Goal: Task Accomplishment & Management: Manage account settings

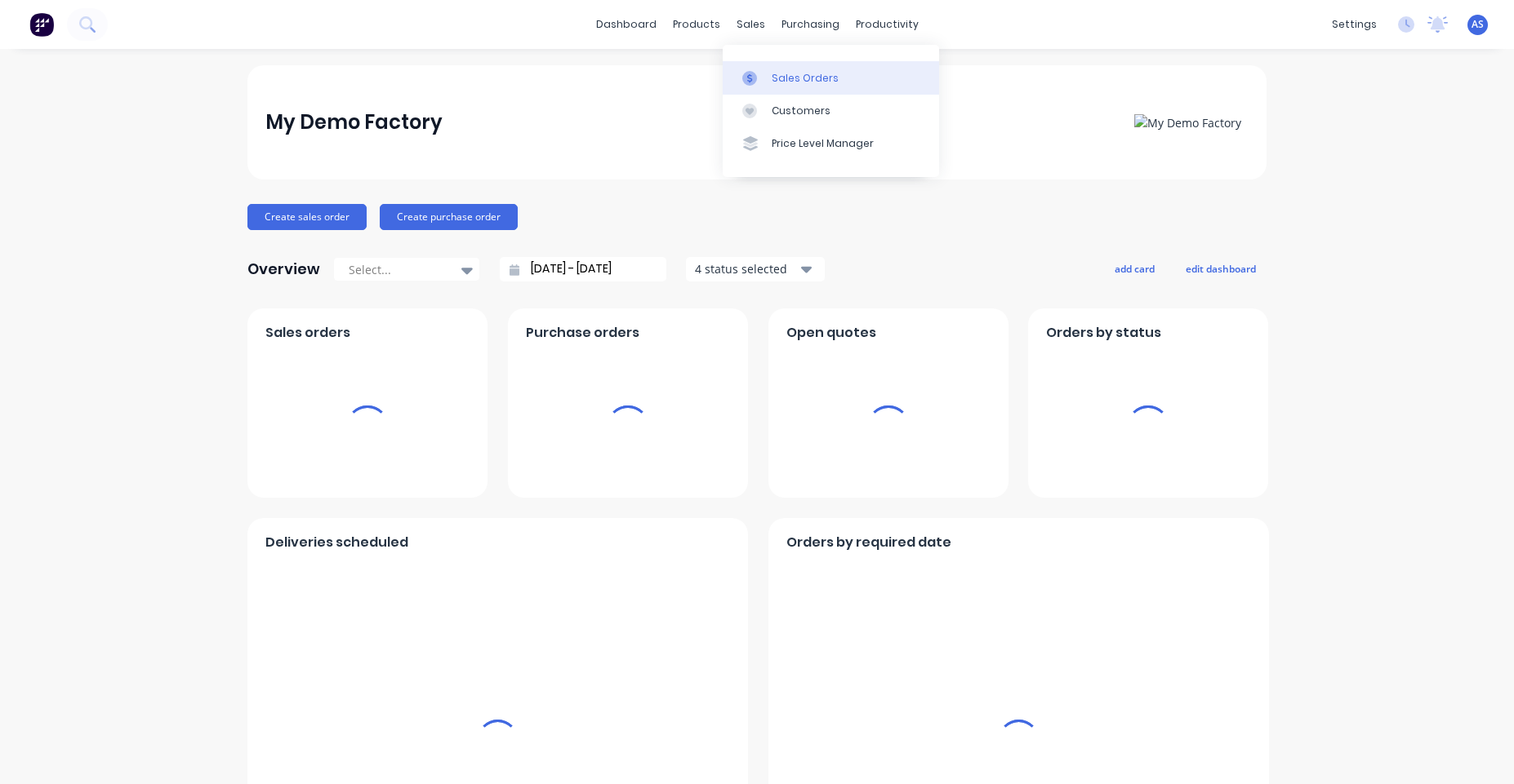
click at [808, 85] on div "Sales Orders" at bounding box center [805, 78] width 67 height 15
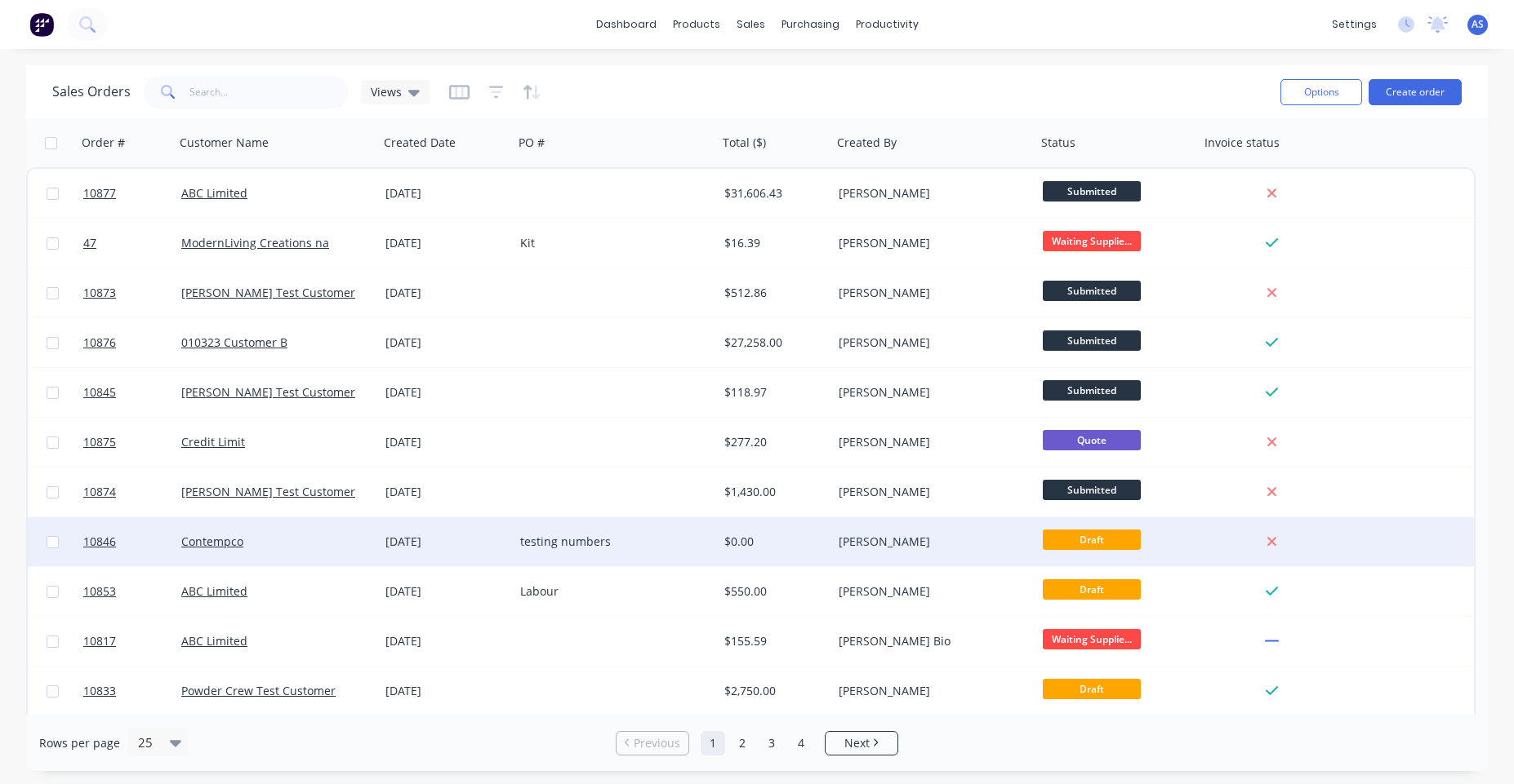
click at [922, 555] on div "Cathy Sparkes" at bounding box center [934, 542] width 204 height 49
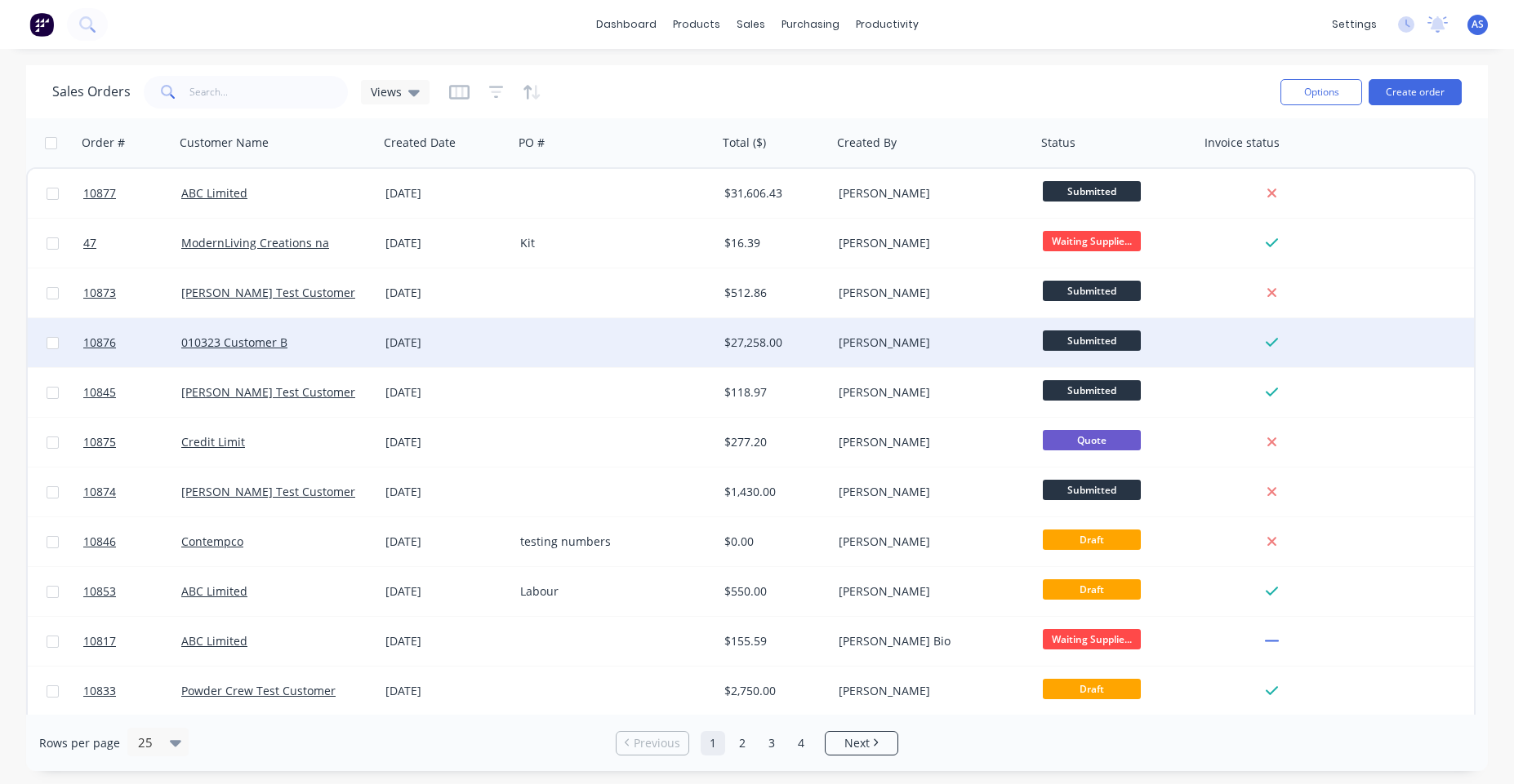
click at [855, 331] on div "Cathy Sparkes" at bounding box center [934, 343] width 204 height 49
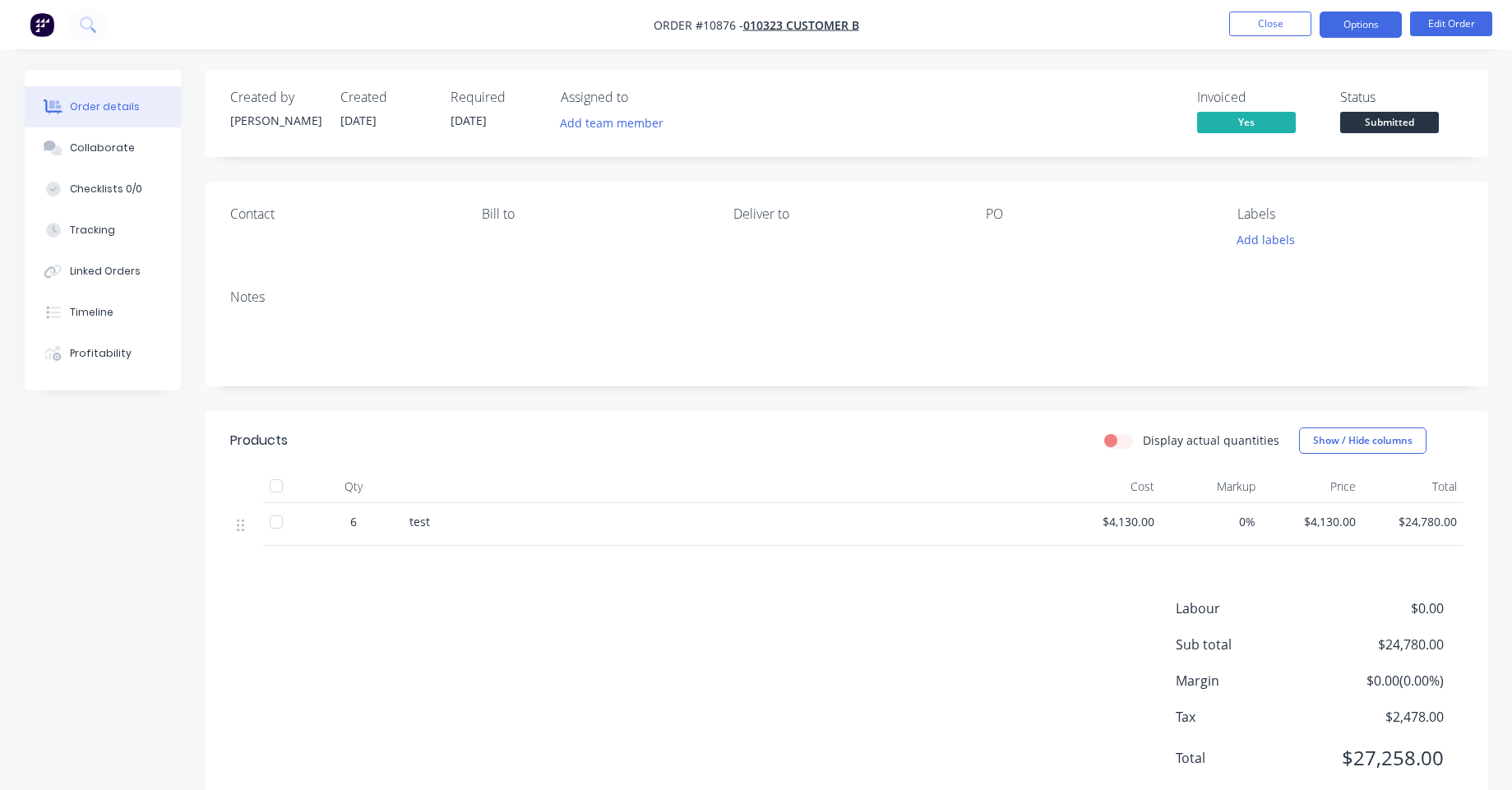
click at [1357, 28] on button "Options" at bounding box center [1360, 24] width 82 height 26
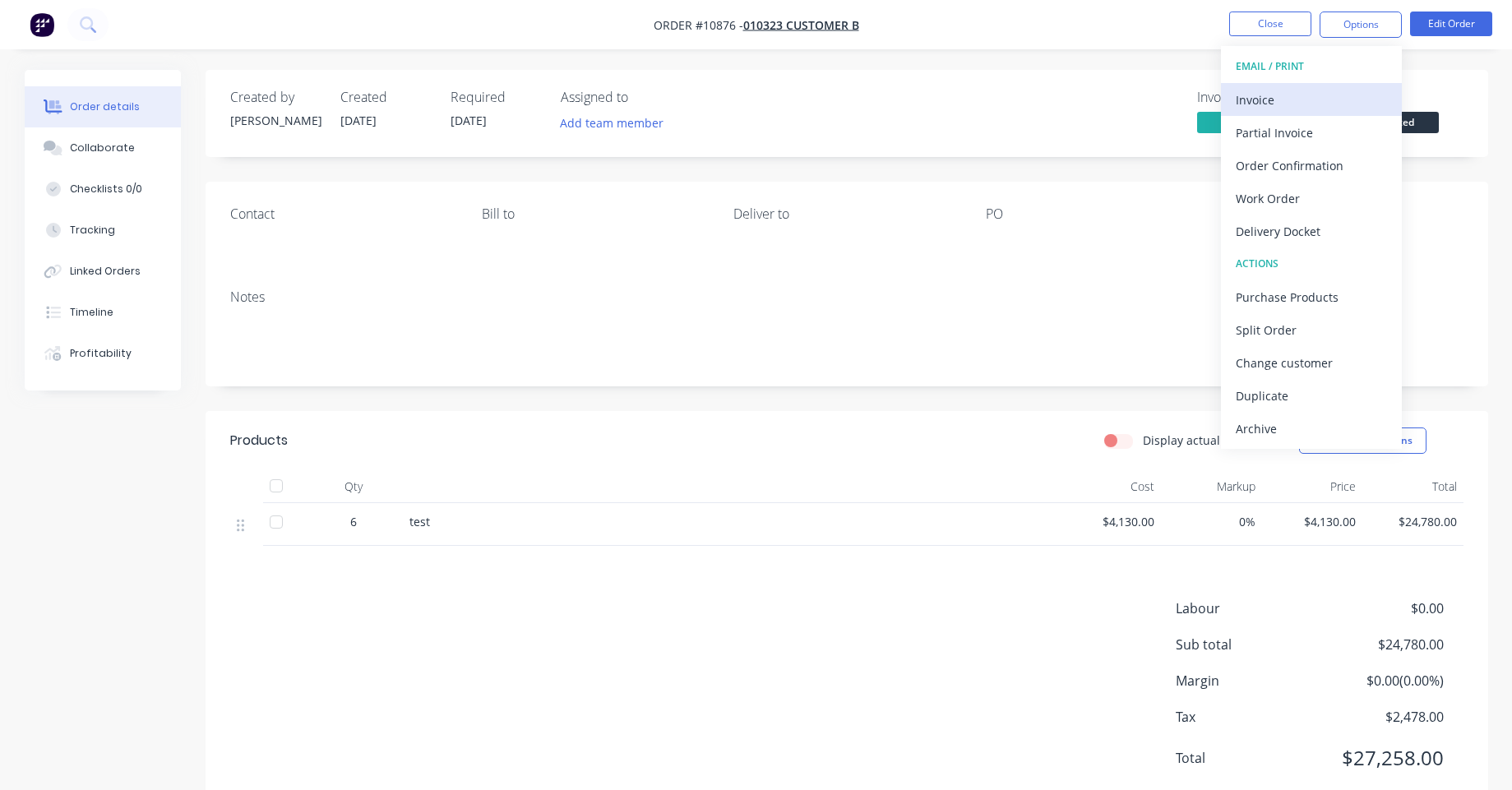
click at [1330, 91] on div "Invoice" at bounding box center [1311, 99] width 152 height 24
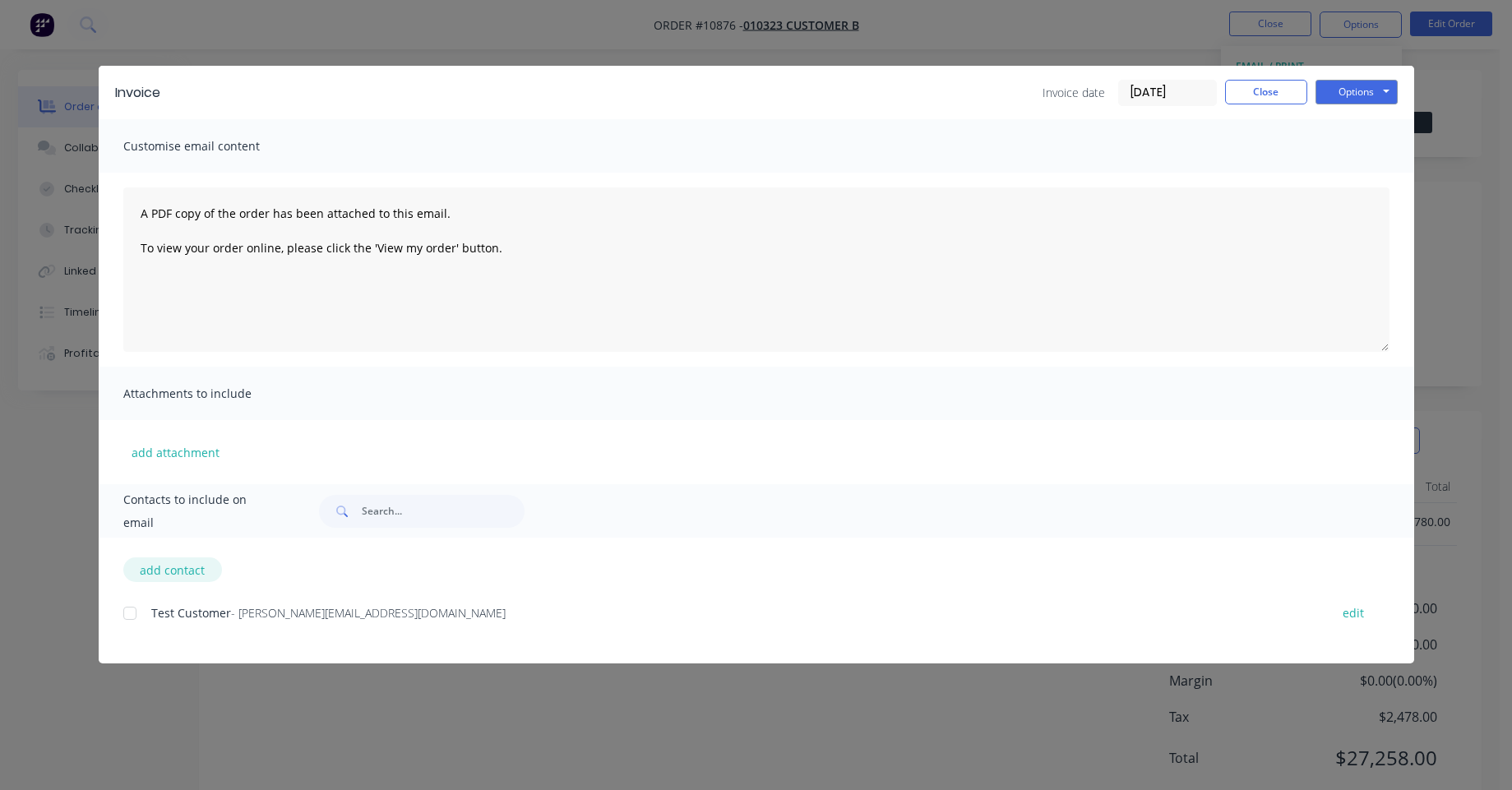
click at [153, 561] on button "add contact" at bounding box center [172, 570] width 99 height 24
select select "AU"
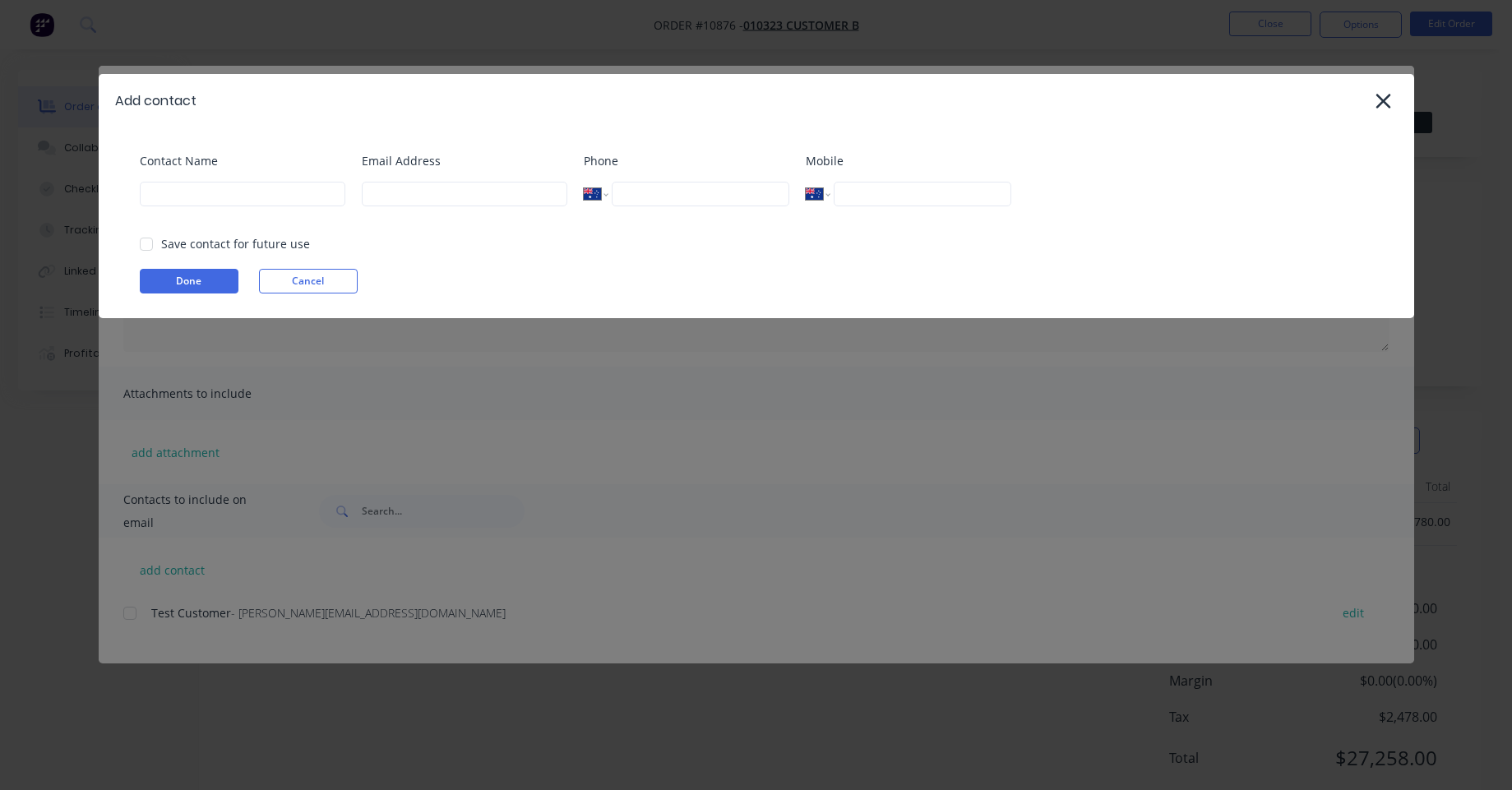
click at [250, 209] on div "Contact Name" at bounding box center [243, 185] width 205 height 67
click at [270, 199] on input at bounding box center [243, 194] width 205 height 24
type input "Angelo"
click at [148, 241] on div at bounding box center [146, 244] width 33 height 33
type input "angelo@factory.app"
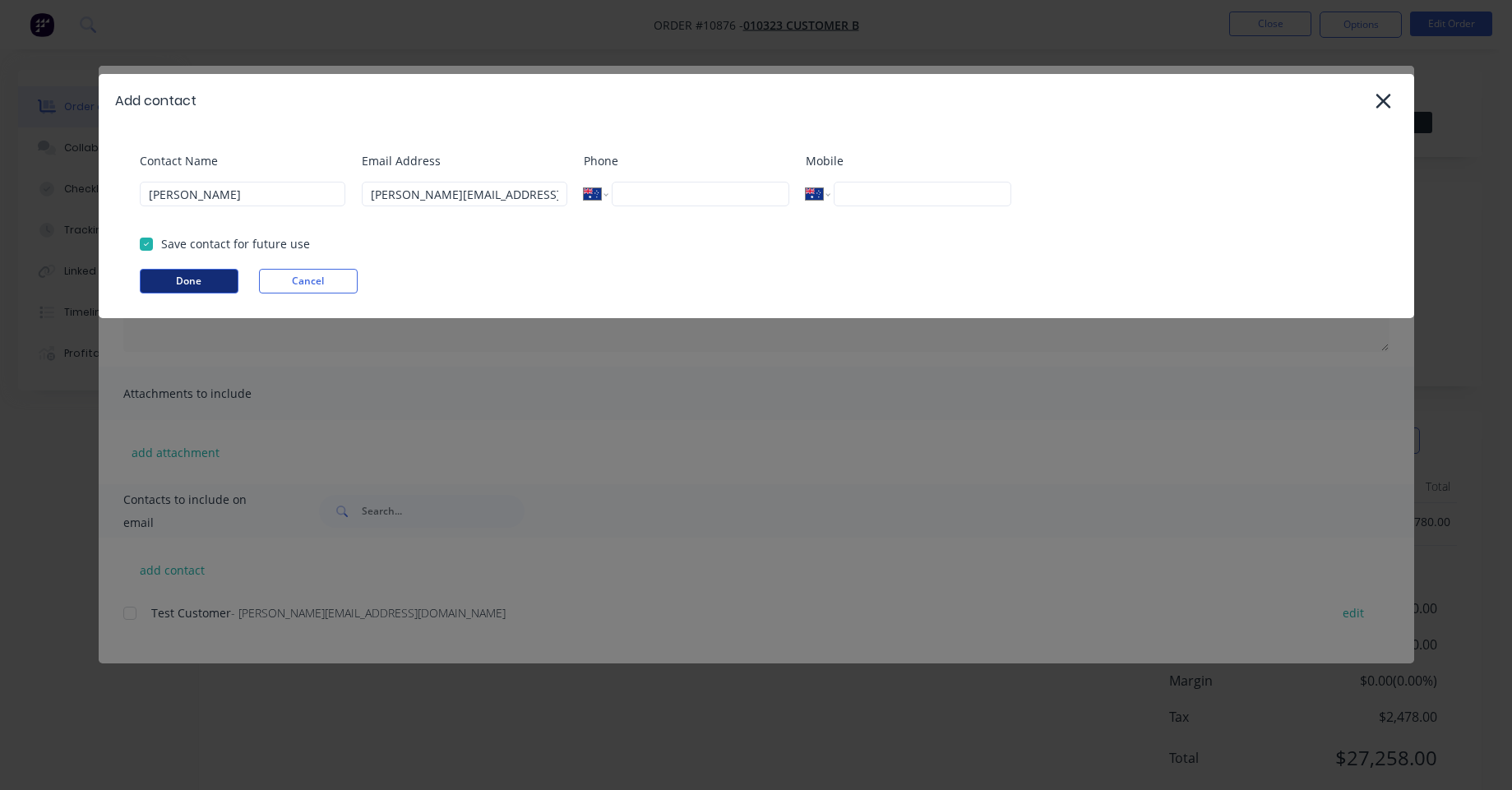
click at [170, 282] on button "Done" at bounding box center [189, 282] width 99 height 24
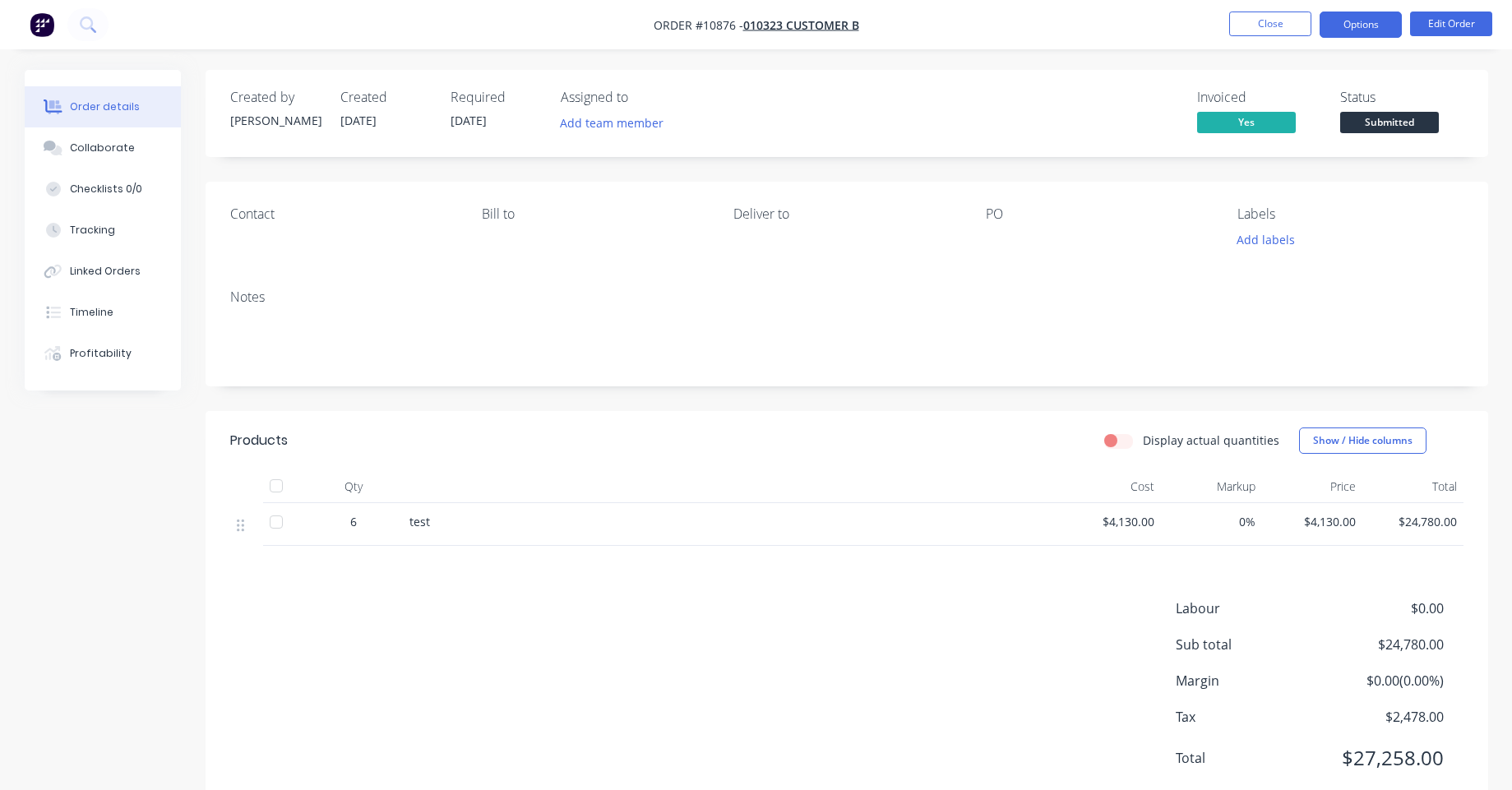
click at [1378, 30] on button "Options" at bounding box center [1360, 24] width 82 height 26
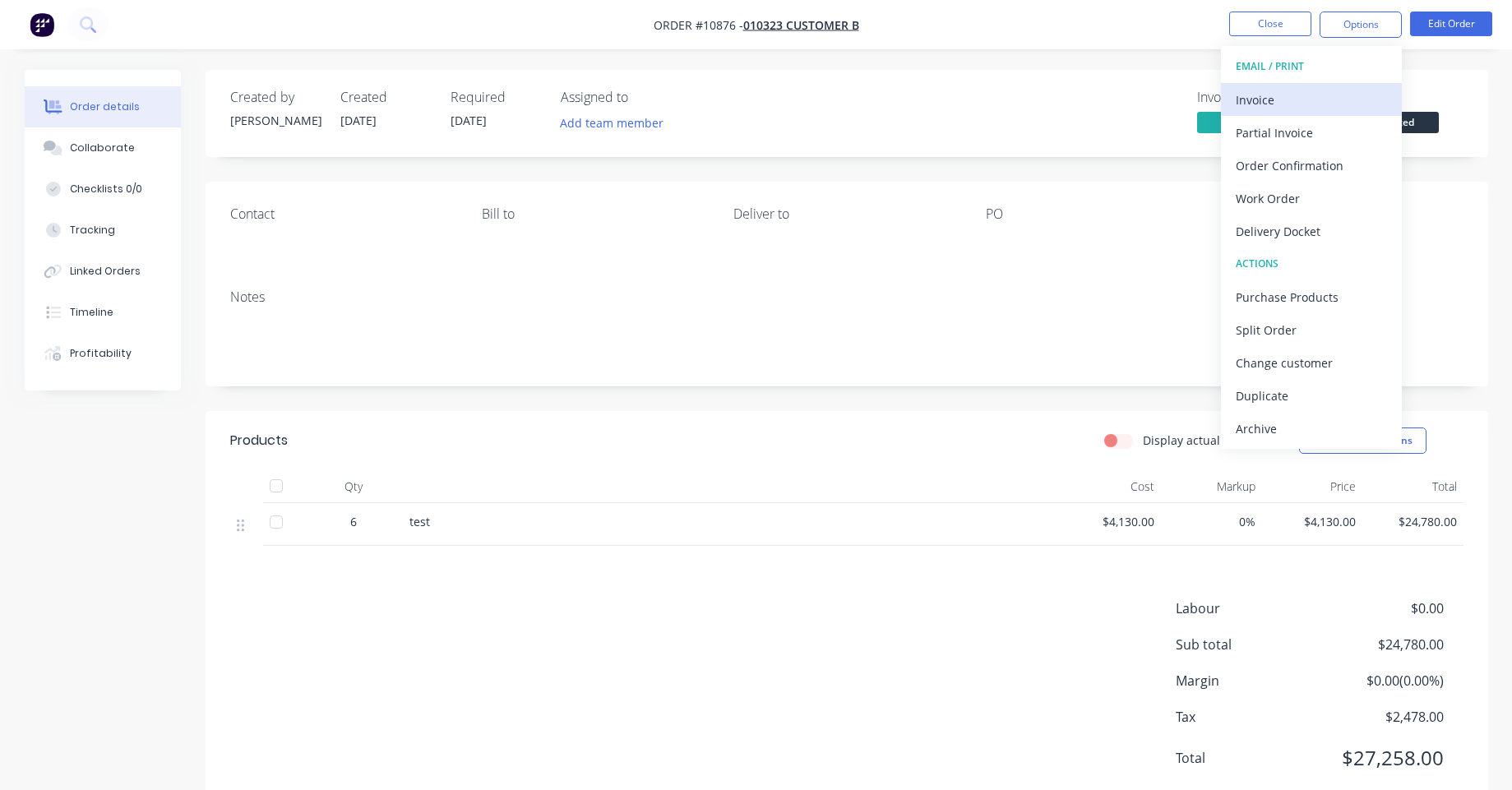
click at [1315, 95] on div "Invoice" at bounding box center [1311, 99] width 152 height 24
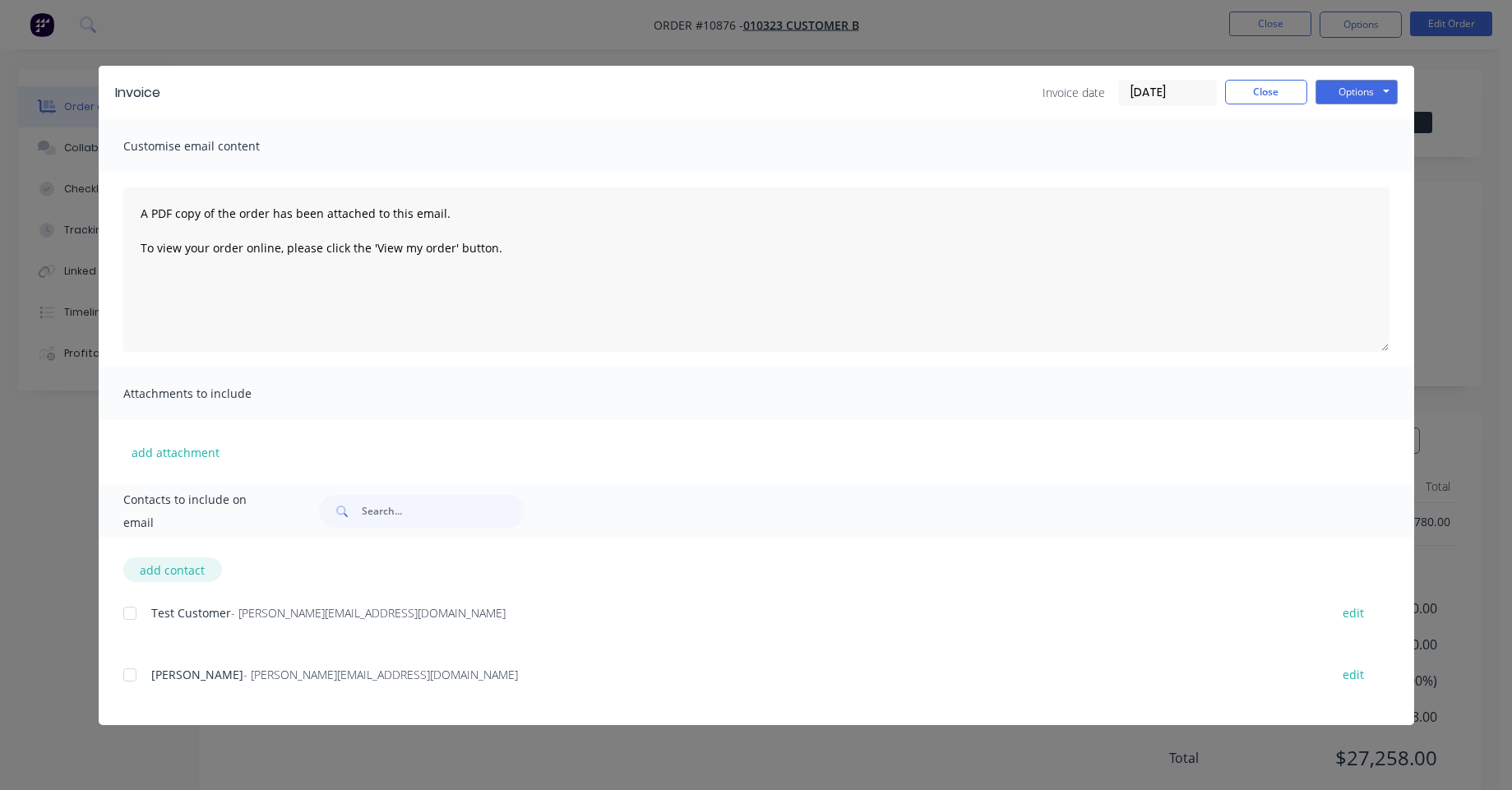
click at [192, 566] on button "add contact" at bounding box center [172, 570] width 99 height 24
select select "AU"
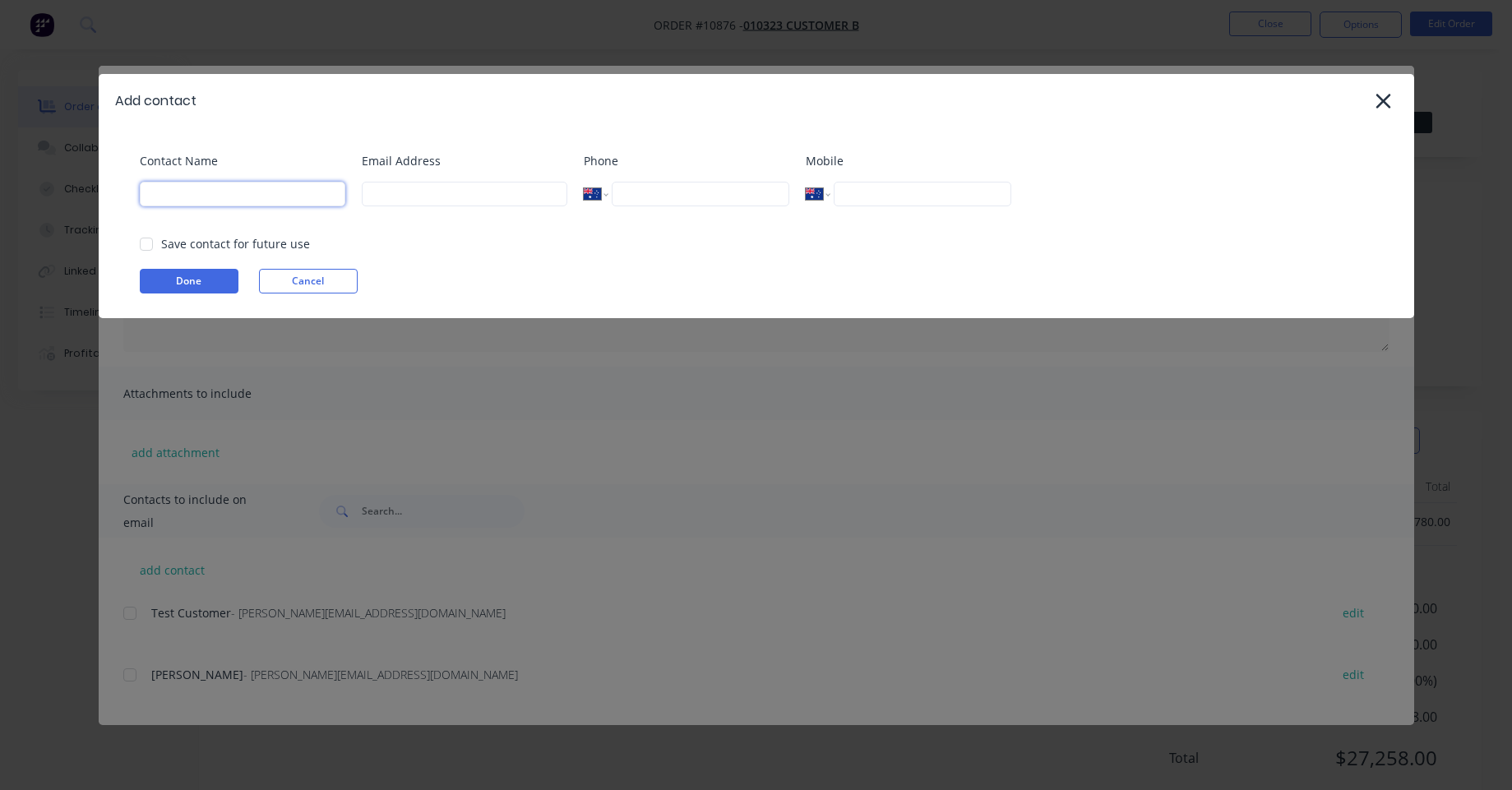
click at [262, 199] on input at bounding box center [243, 194] width 205 height 24
type input "a"
type input "A"
type input "Aimon"
drag, startPoint x: 148, startPoint y: 239, endPoint x: 140, endPoint y: 250, distance: 13.6
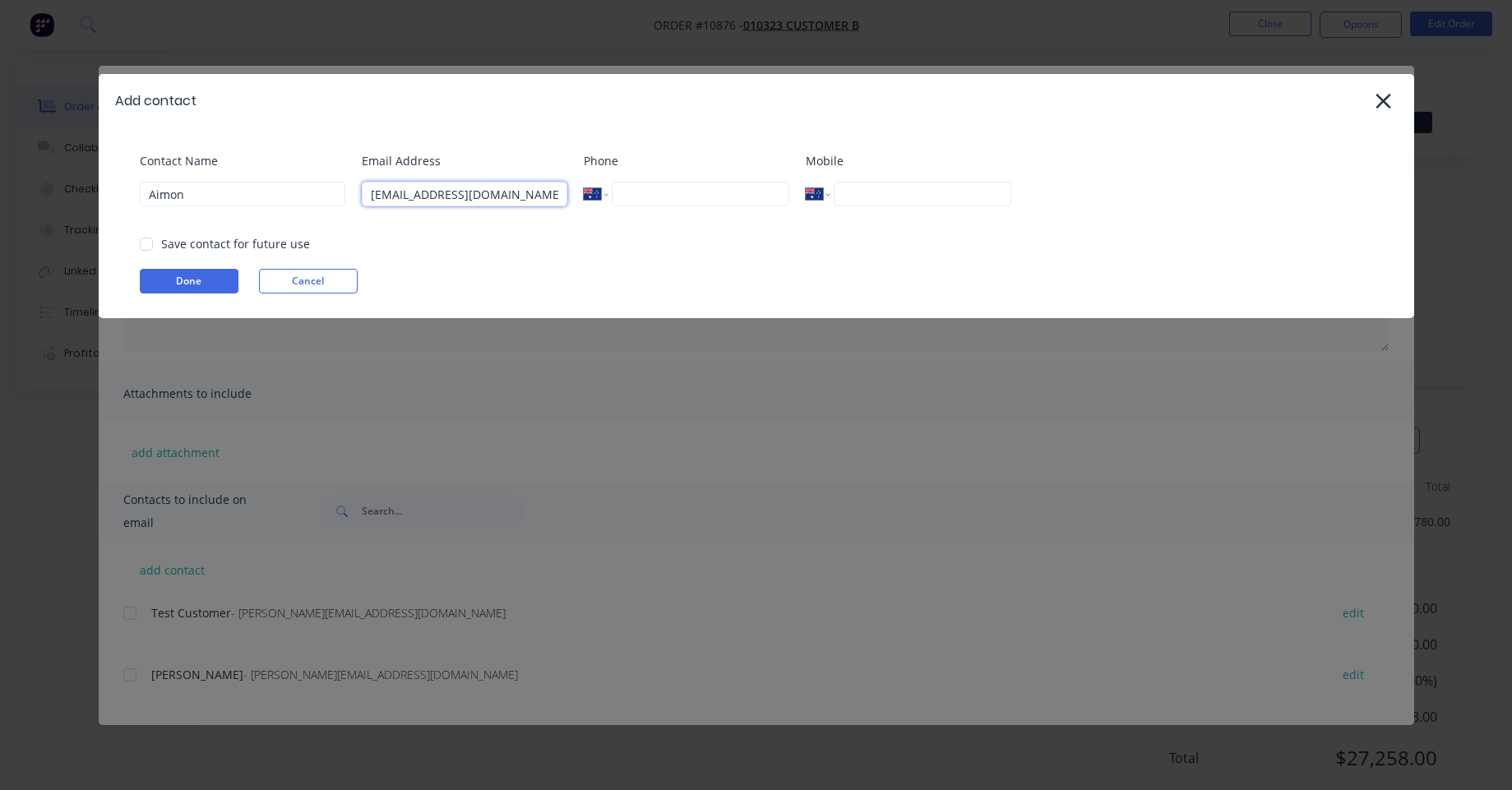
click at [145, 242] on div at bounding box center [146, 244] width 33 height 33
type input "aimon@factory.app"
click at [153, 282] on button "Done" at bounding box center [189, 282] width 99 height 24
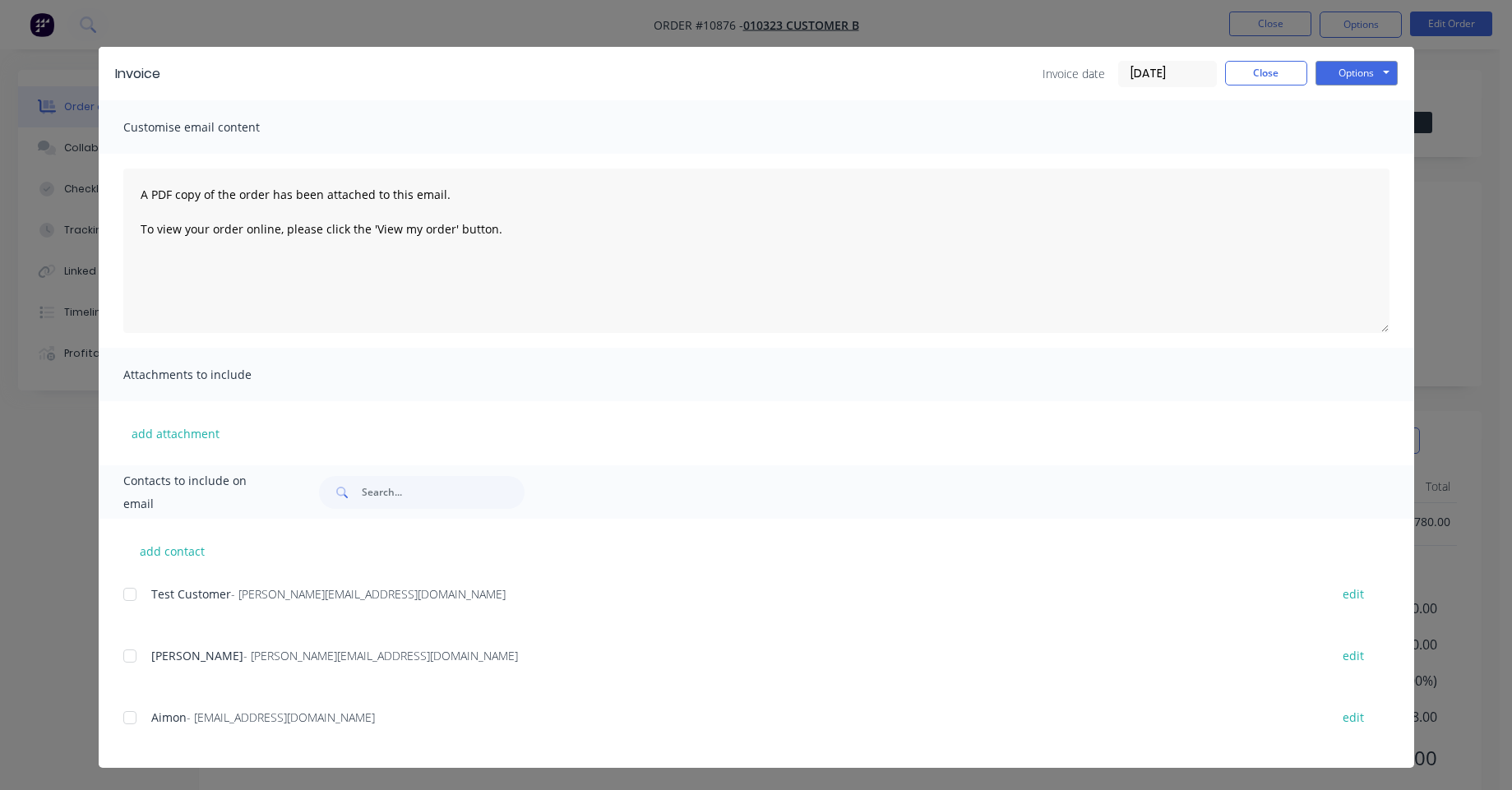
scroll to position [20, 0]
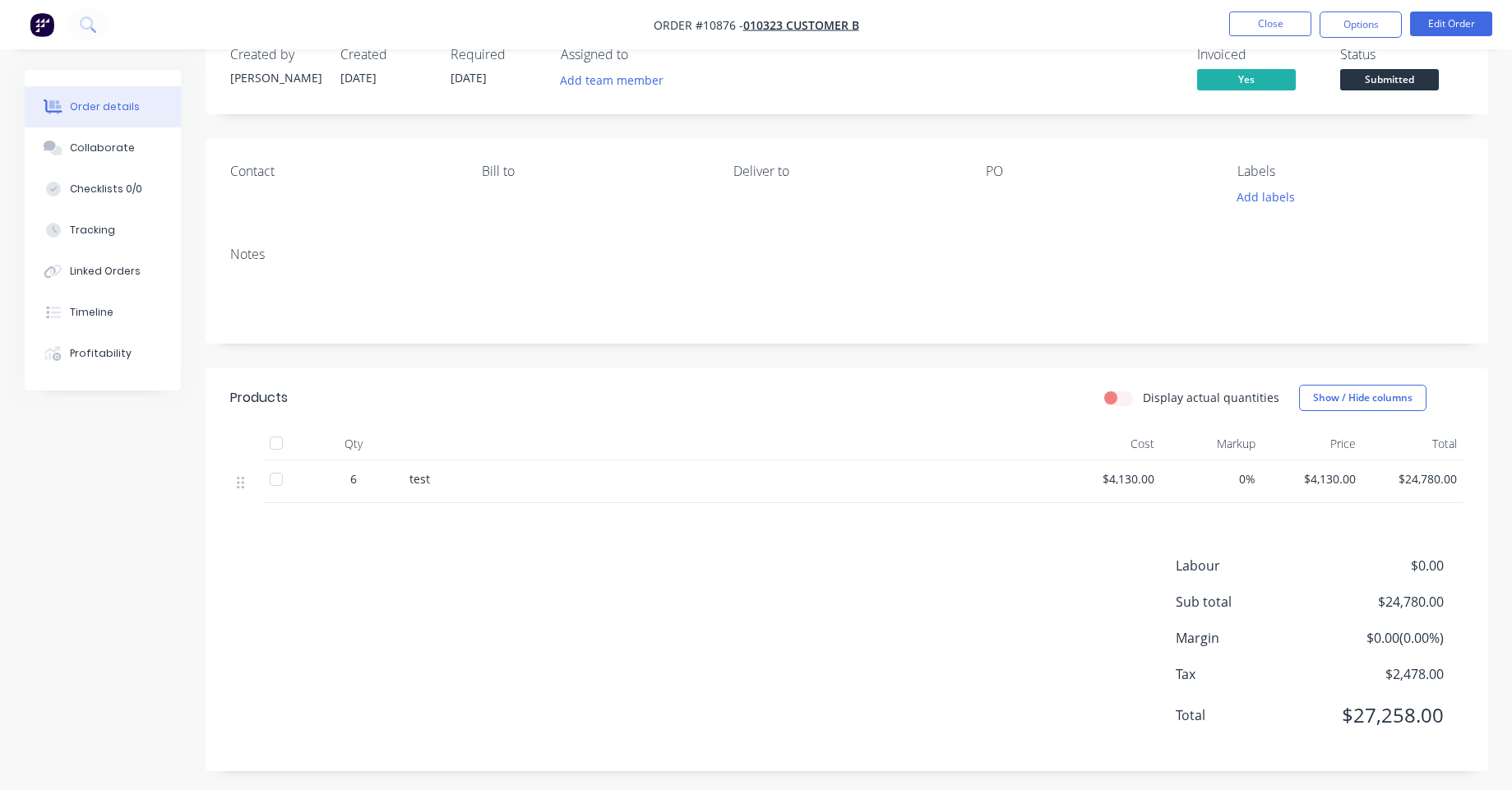
scroll to position [49, 0]
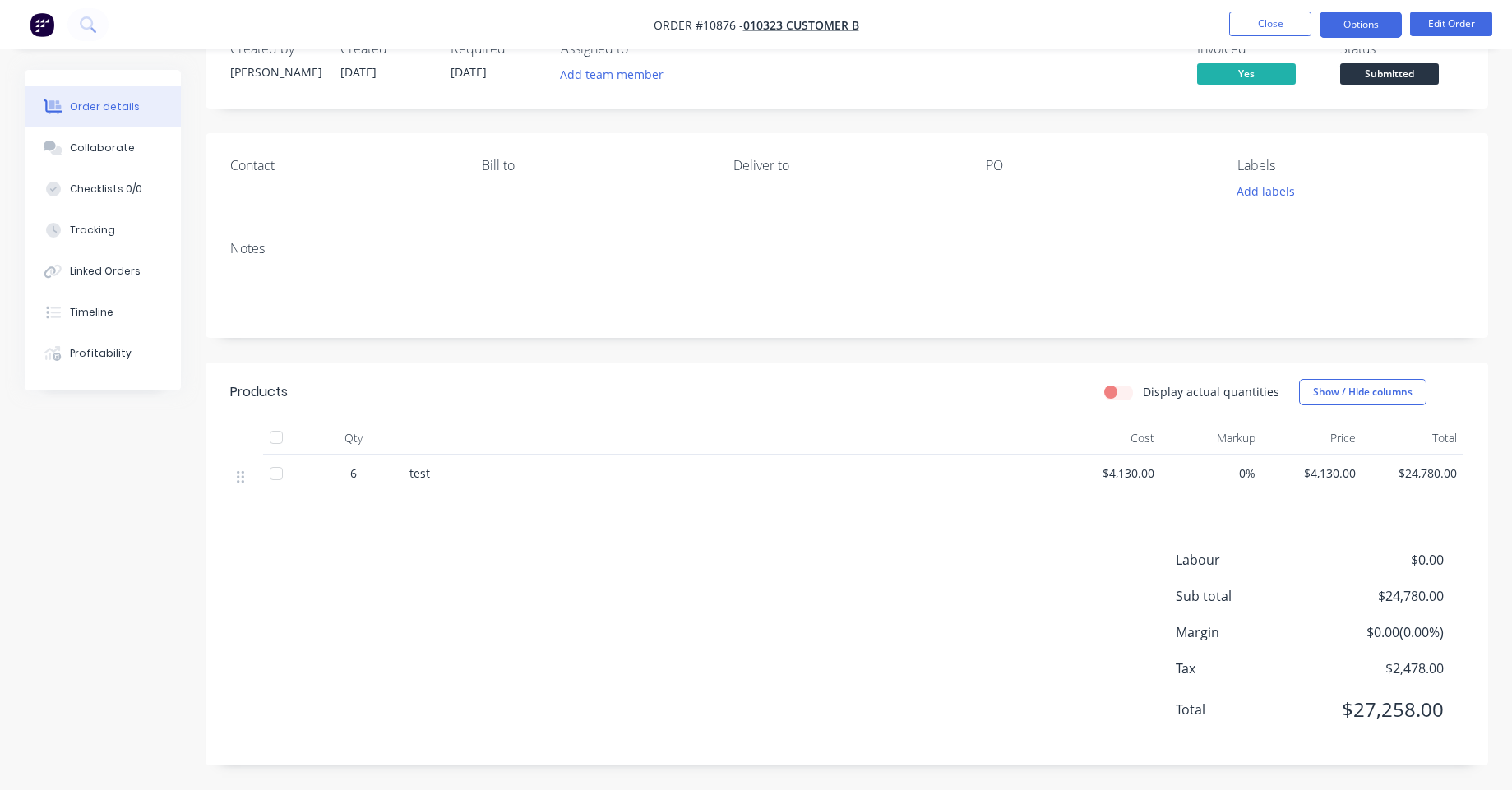
click at [1342, 19] on button "Options" at bounding box center [1360, 24] width 82 height 26
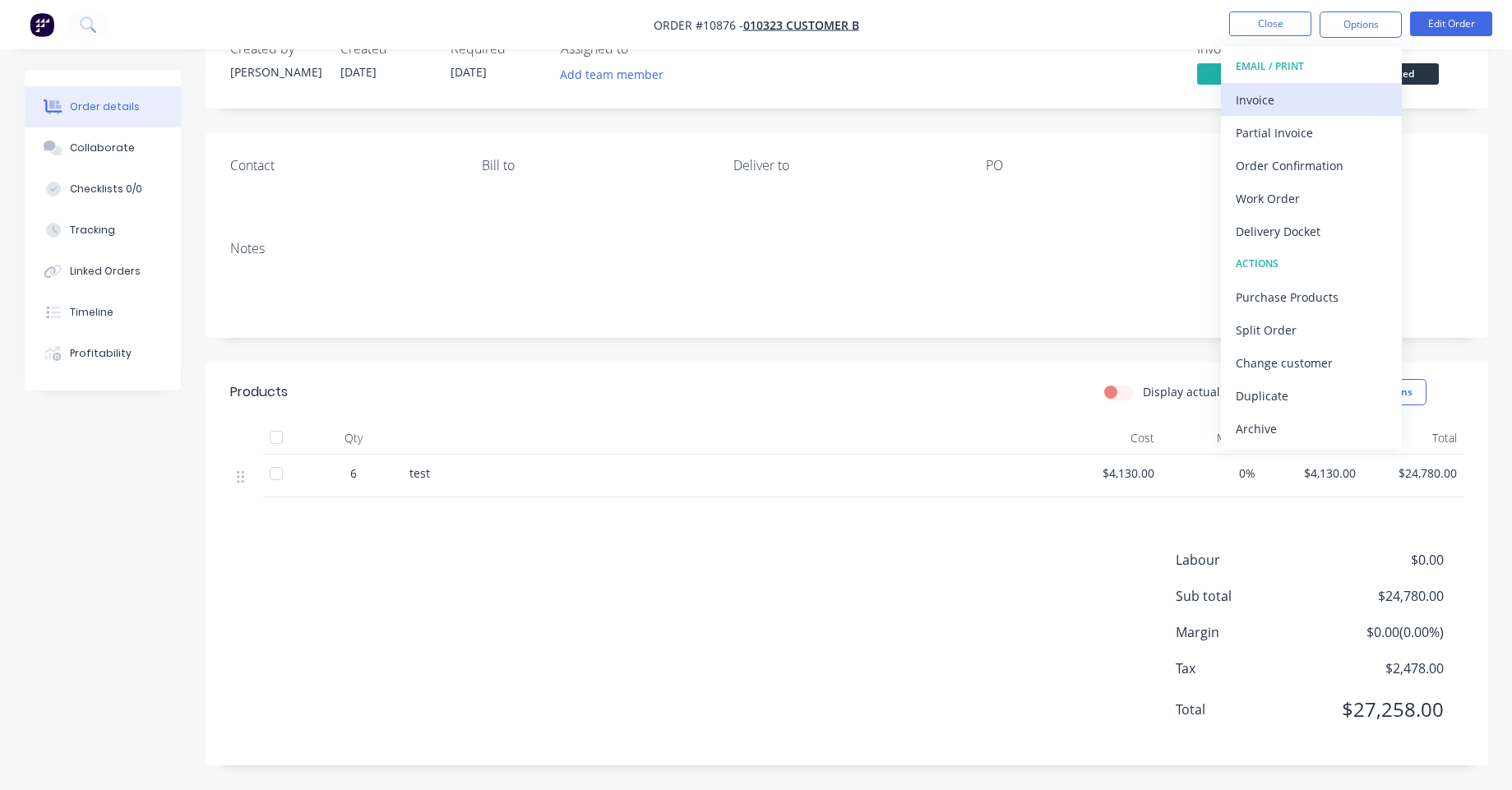
click at [1322, 94] on div "Invoice" at bounding box center [1311, 99] width 152 height 24
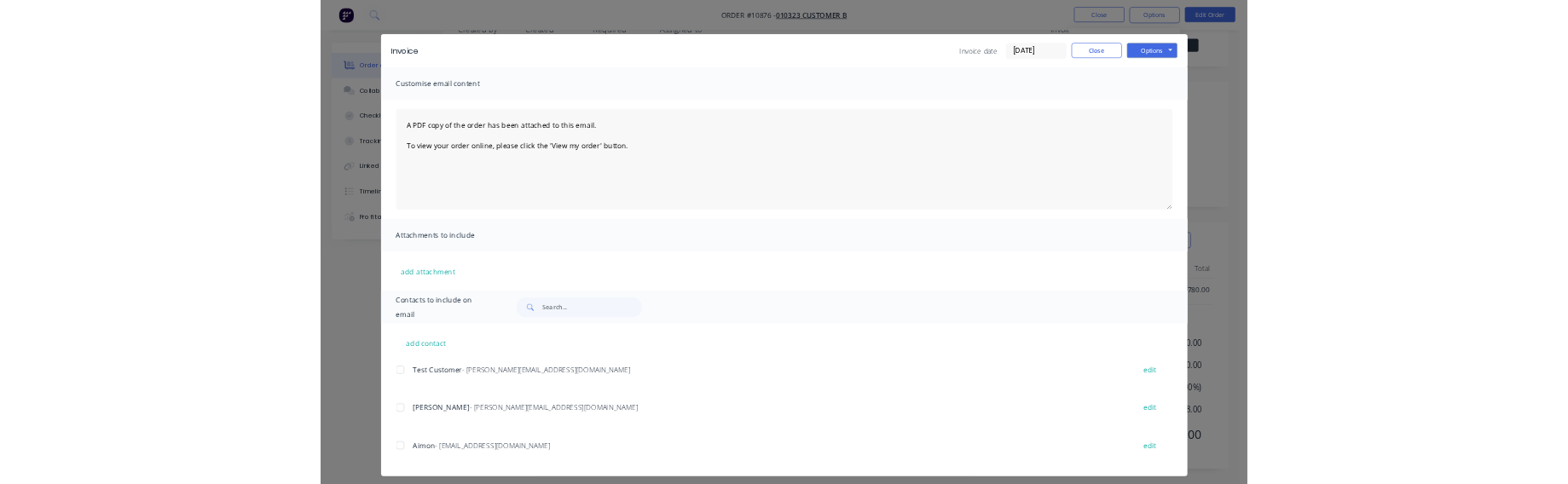
scroll to position [20, 0]
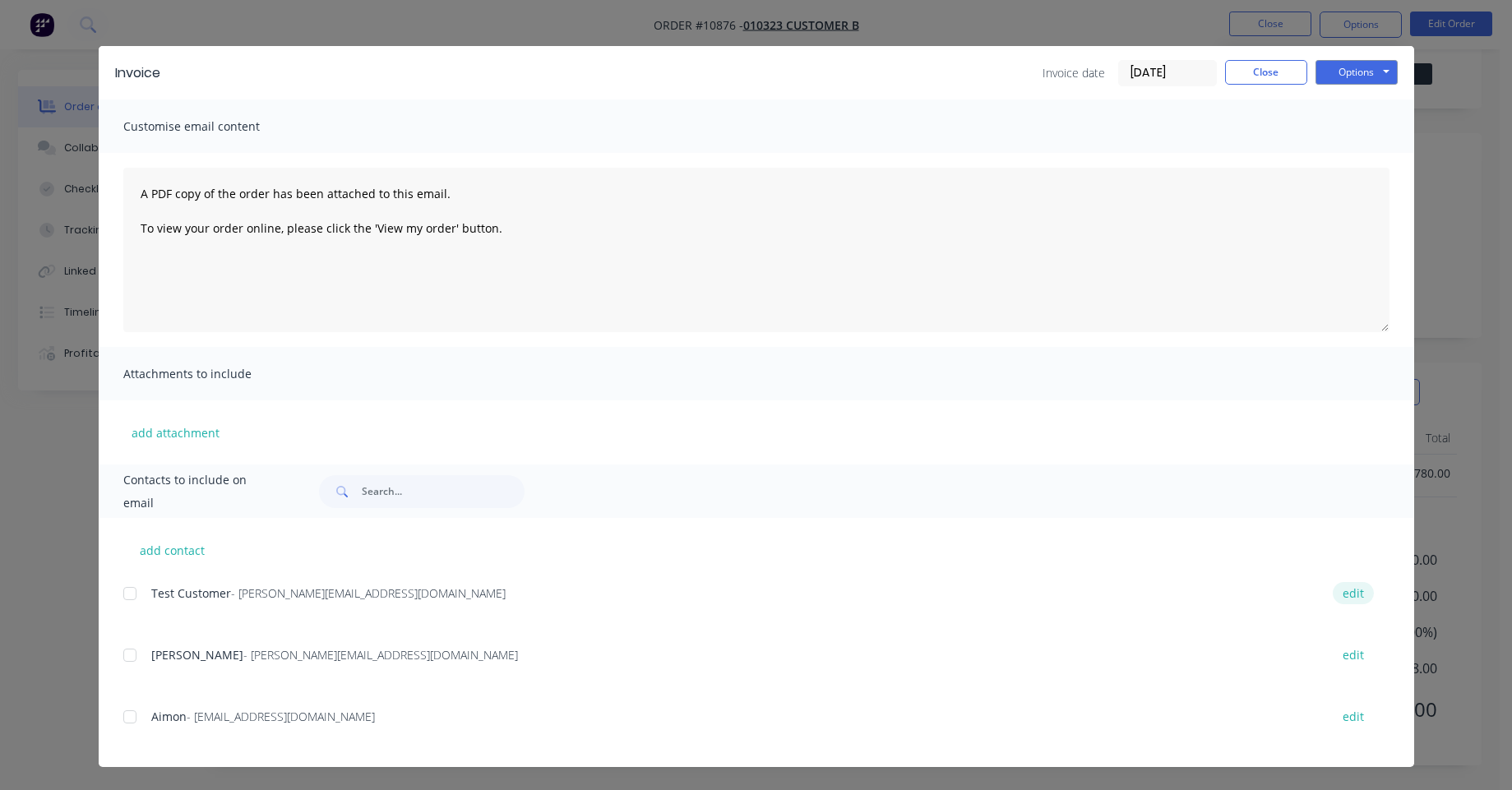
click at [1361, 597] on button "edit" at bounding box center [1354, 593] width 41 height 23
select select "AU"
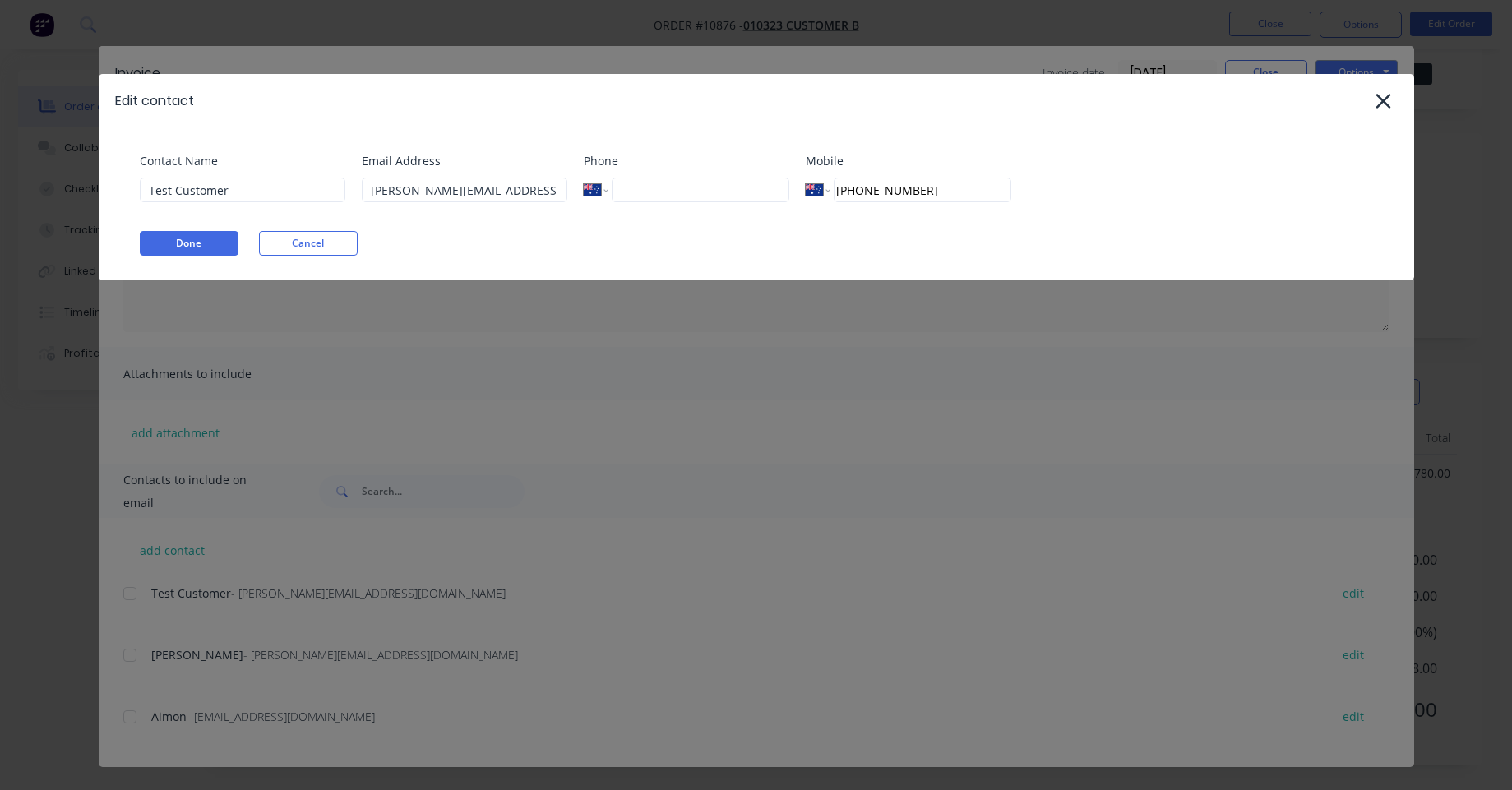
click at [1379, 106] on icon at bounding box center [1383, 102] width 15 height 15
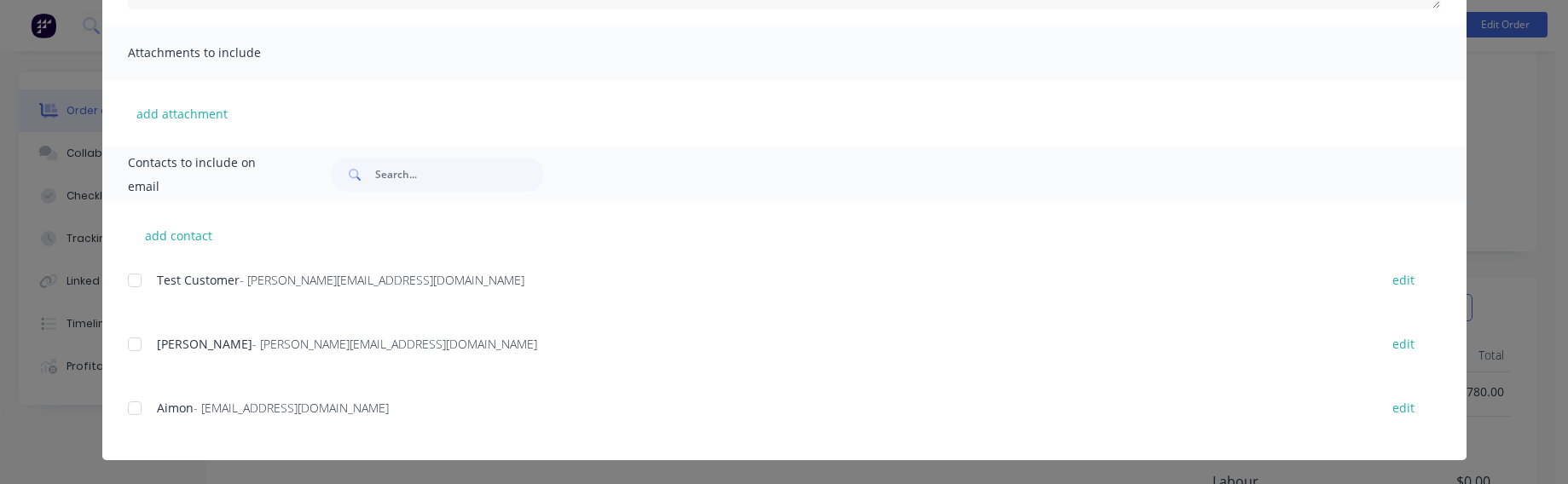
scroll to position [152, 0]
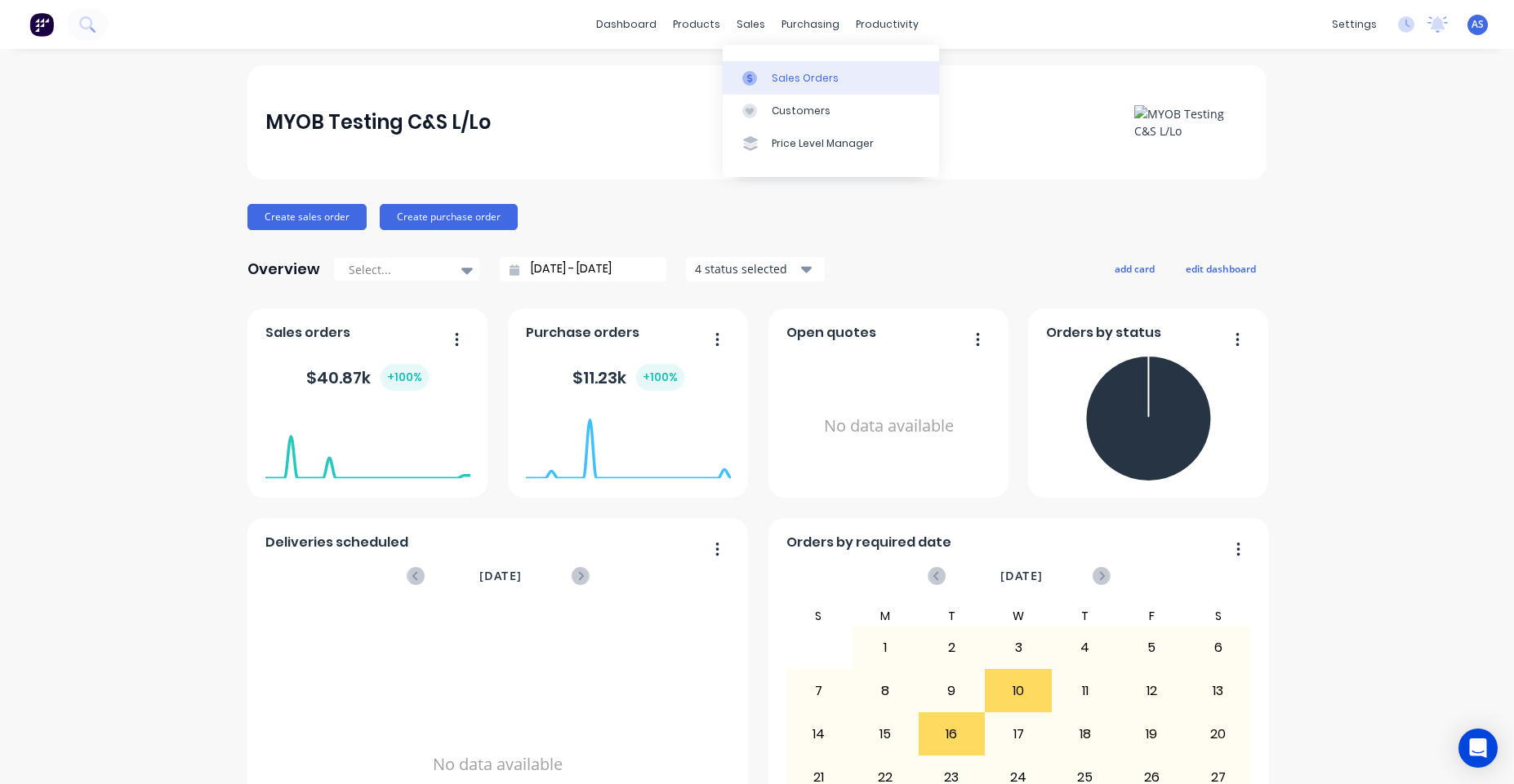
click at [799, 68] on link "Sales Orders" at bounding box center [830, 78] width 216 height 33
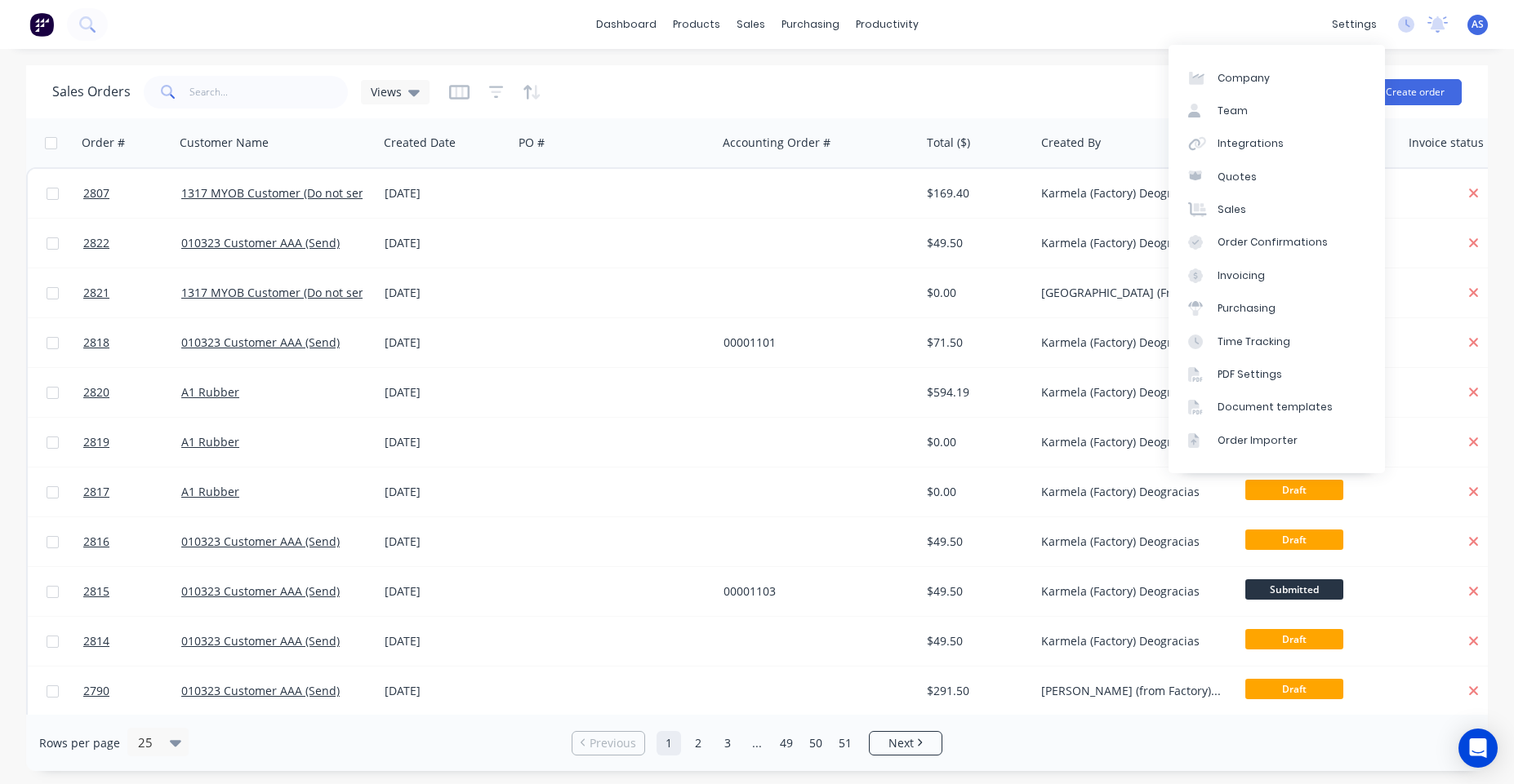
click at [960, 87] on div "Sales Orders Views" at bounding box center [660, 92] width 1215 height 40
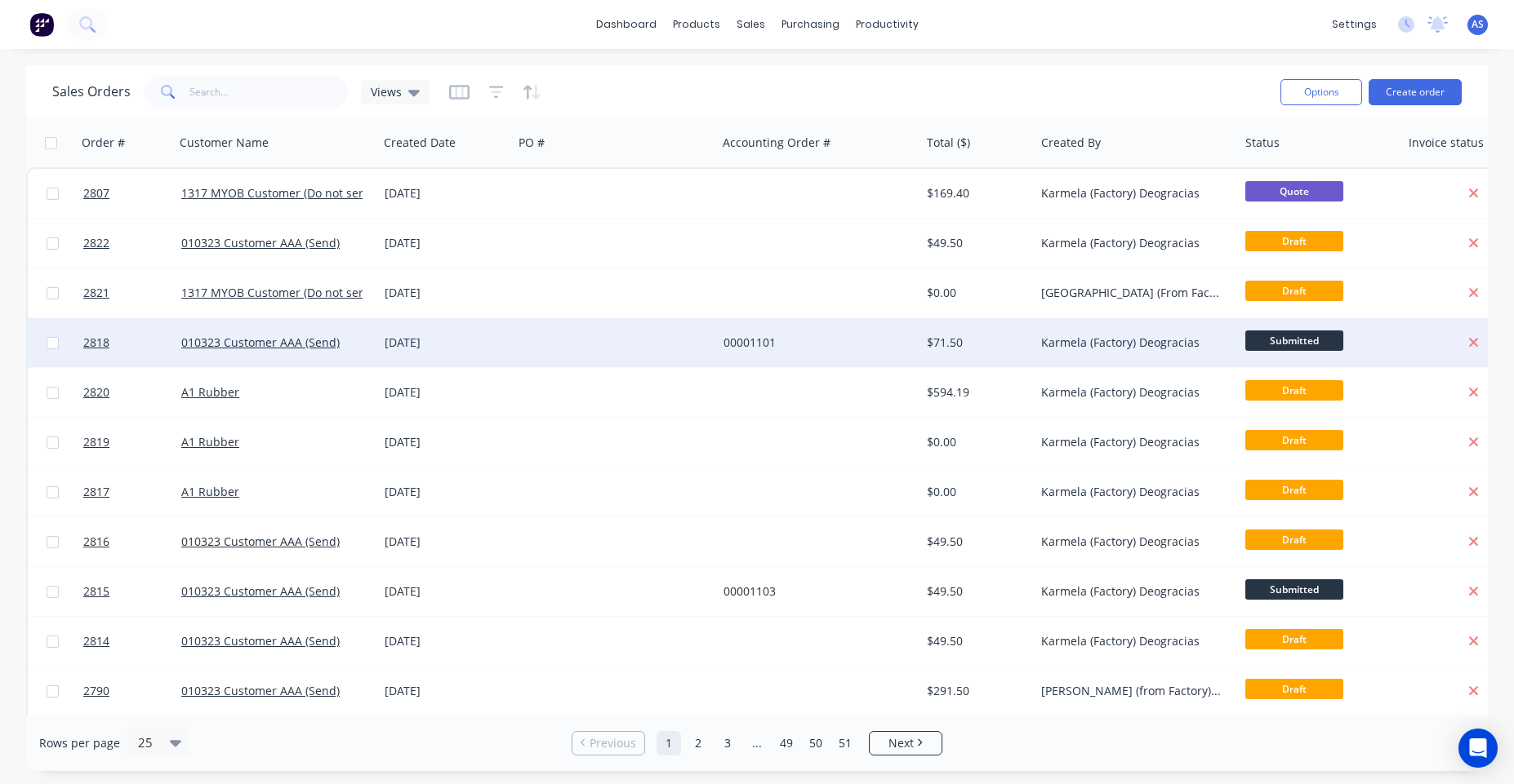
click at [945, 330] on div "$71.50" at bounding box center [977, 343] width 114 height 49
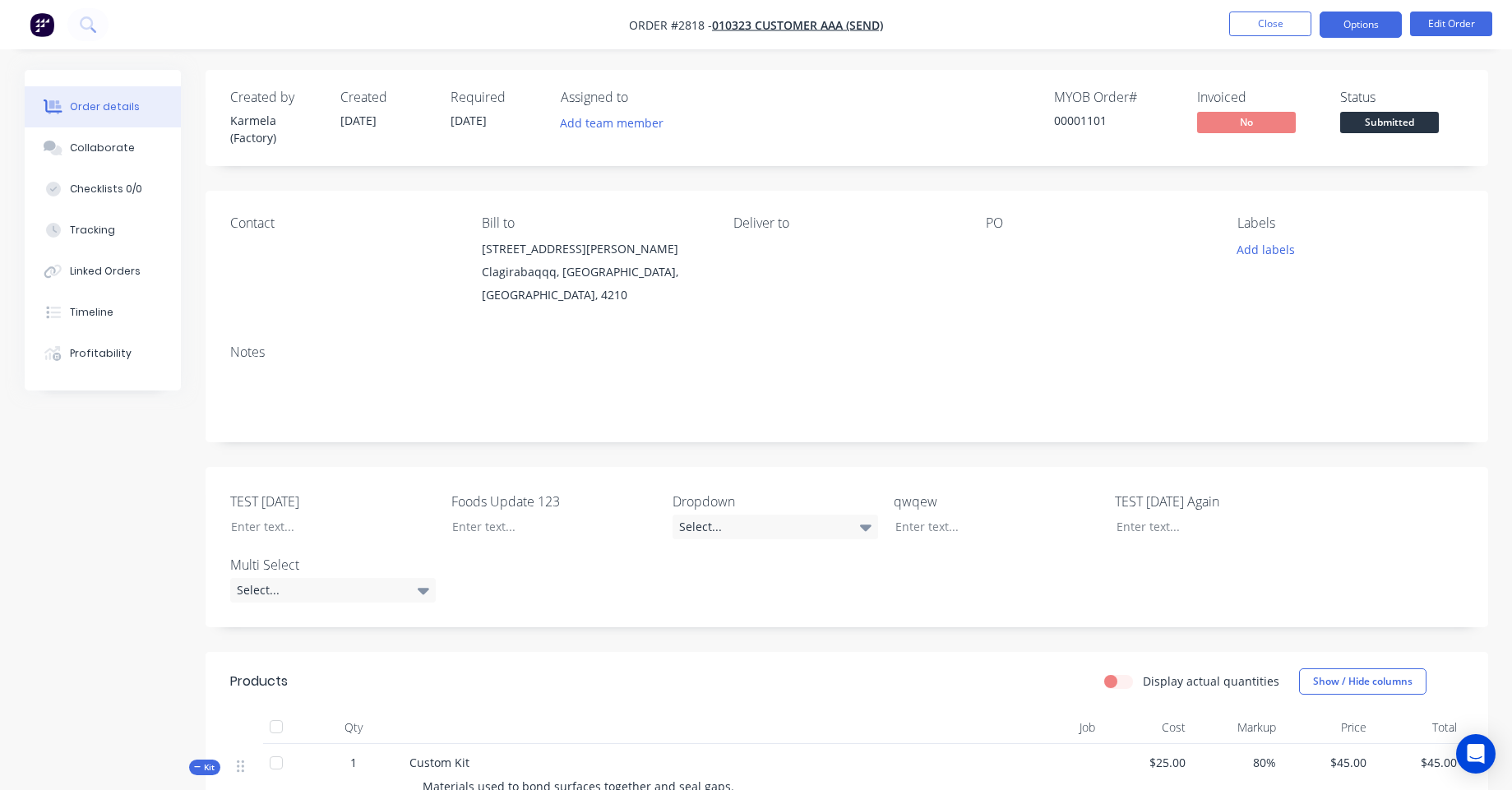
click at [1368, 18] on button "Options" at bounding box center [1360, 24] width 82 height 26
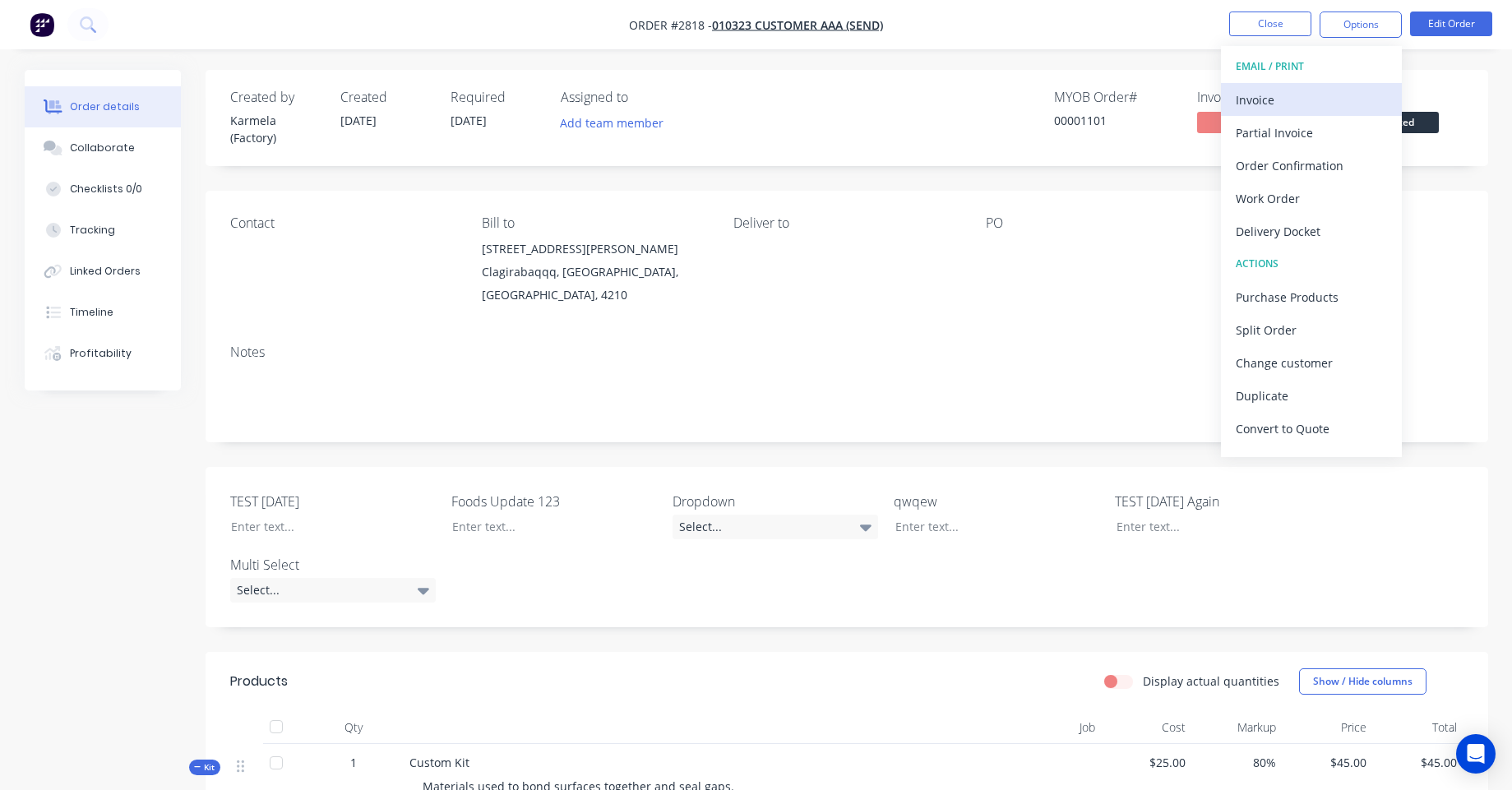
click at [1339, 94] on div "Invoice" at bounding box center [1311, 99] width 152 height 24
